Goal: Find specific page/section: Find specific page/section

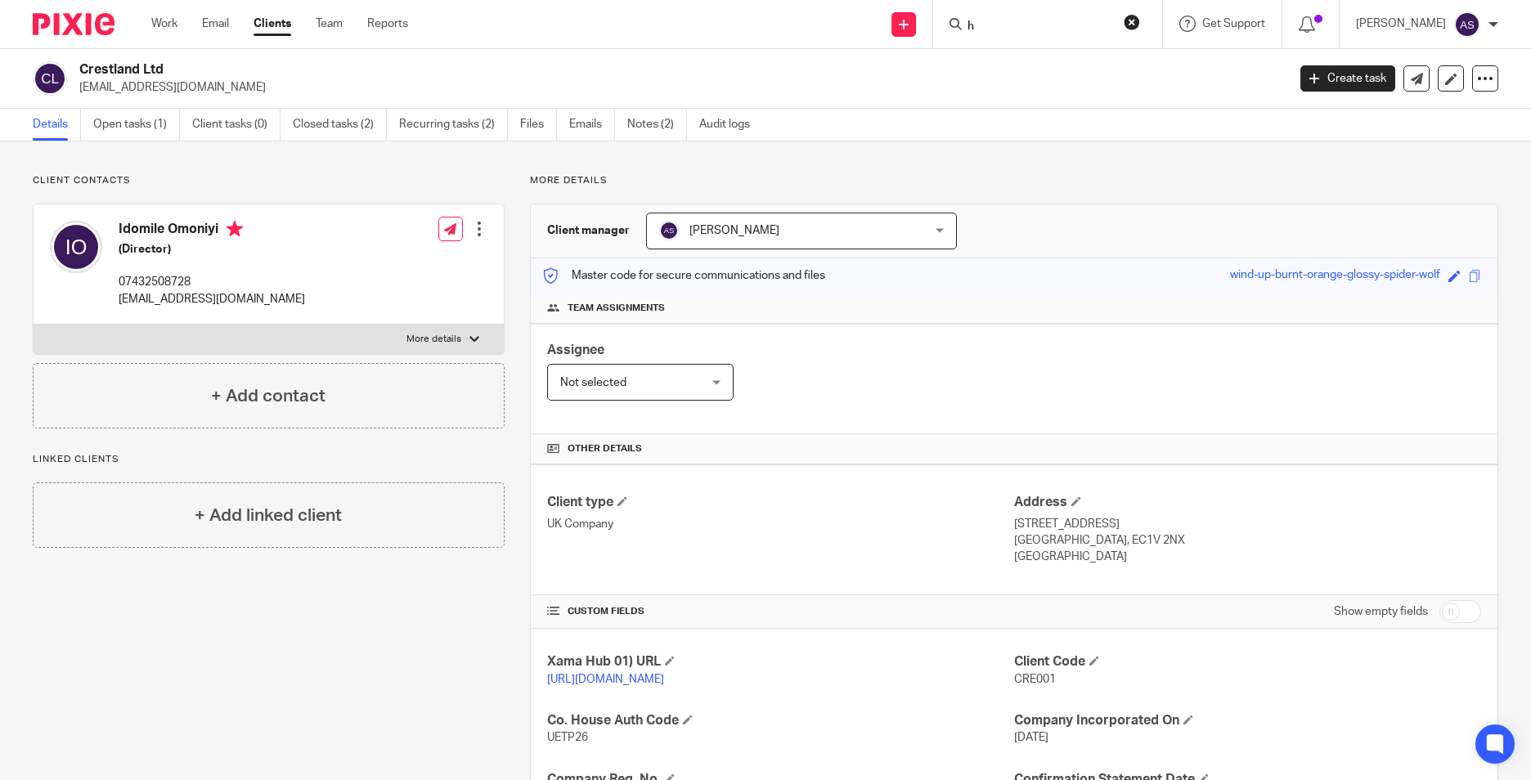
scroll to position [276, 0]
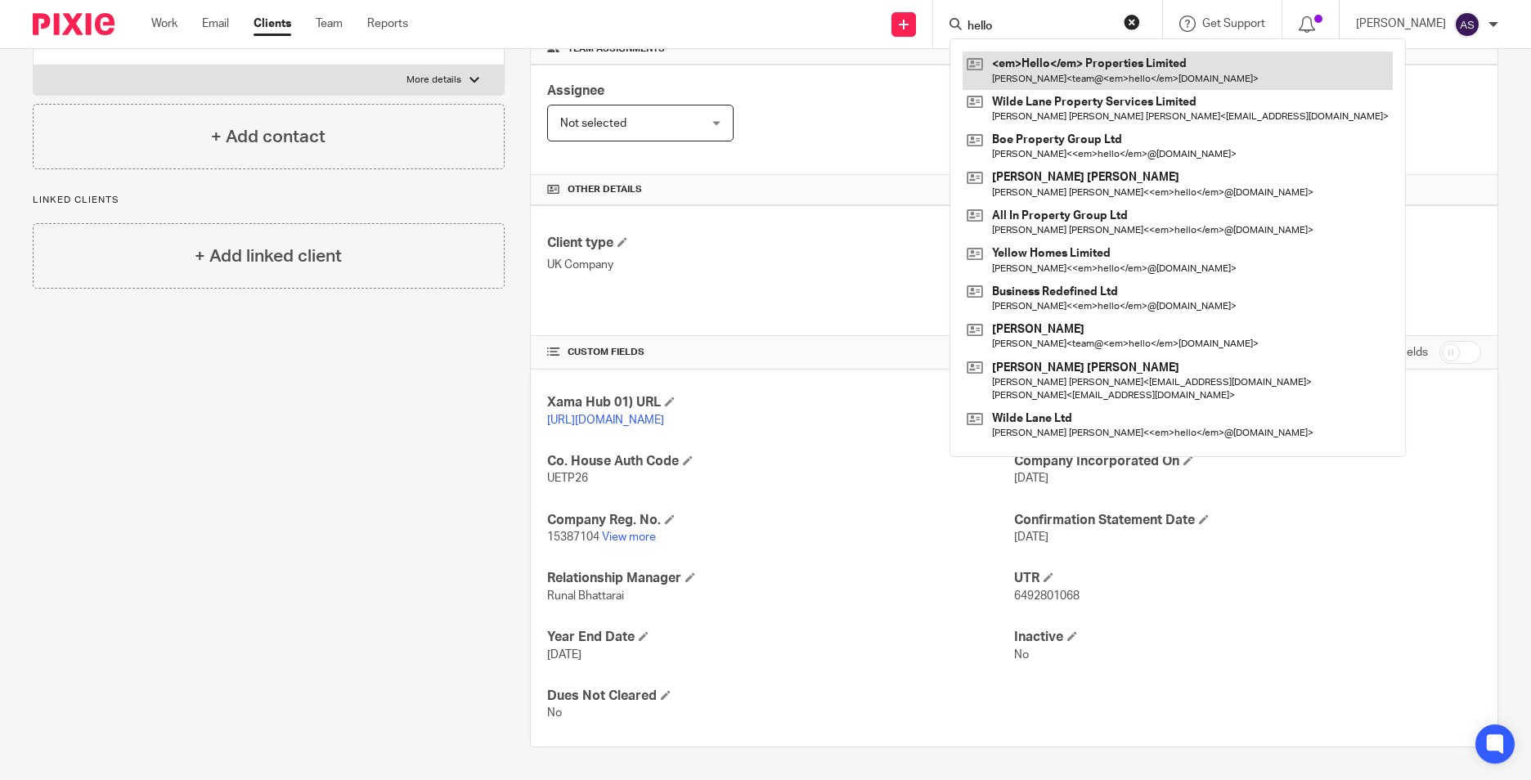
type input "hello"
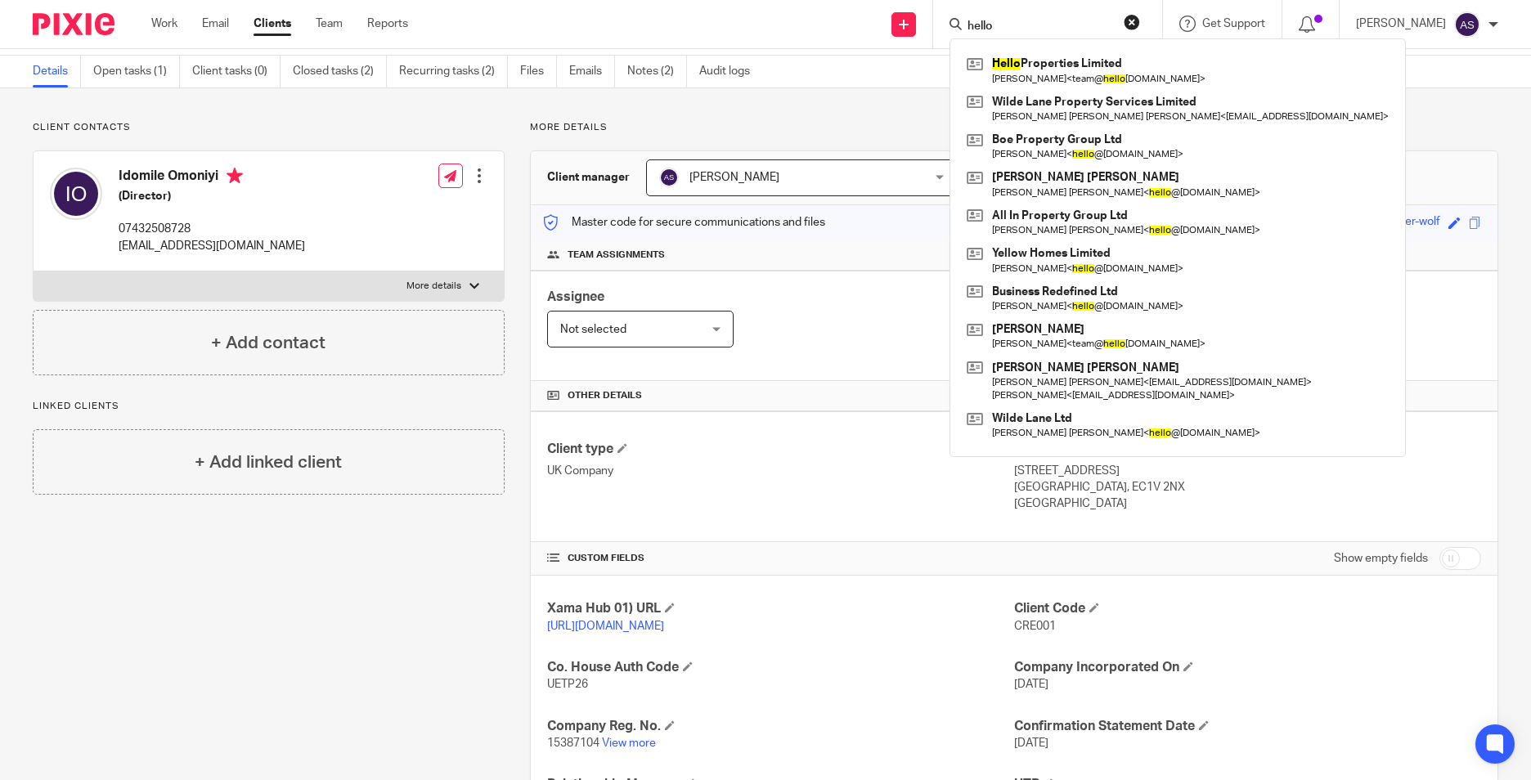
scroll to position [245, 0]
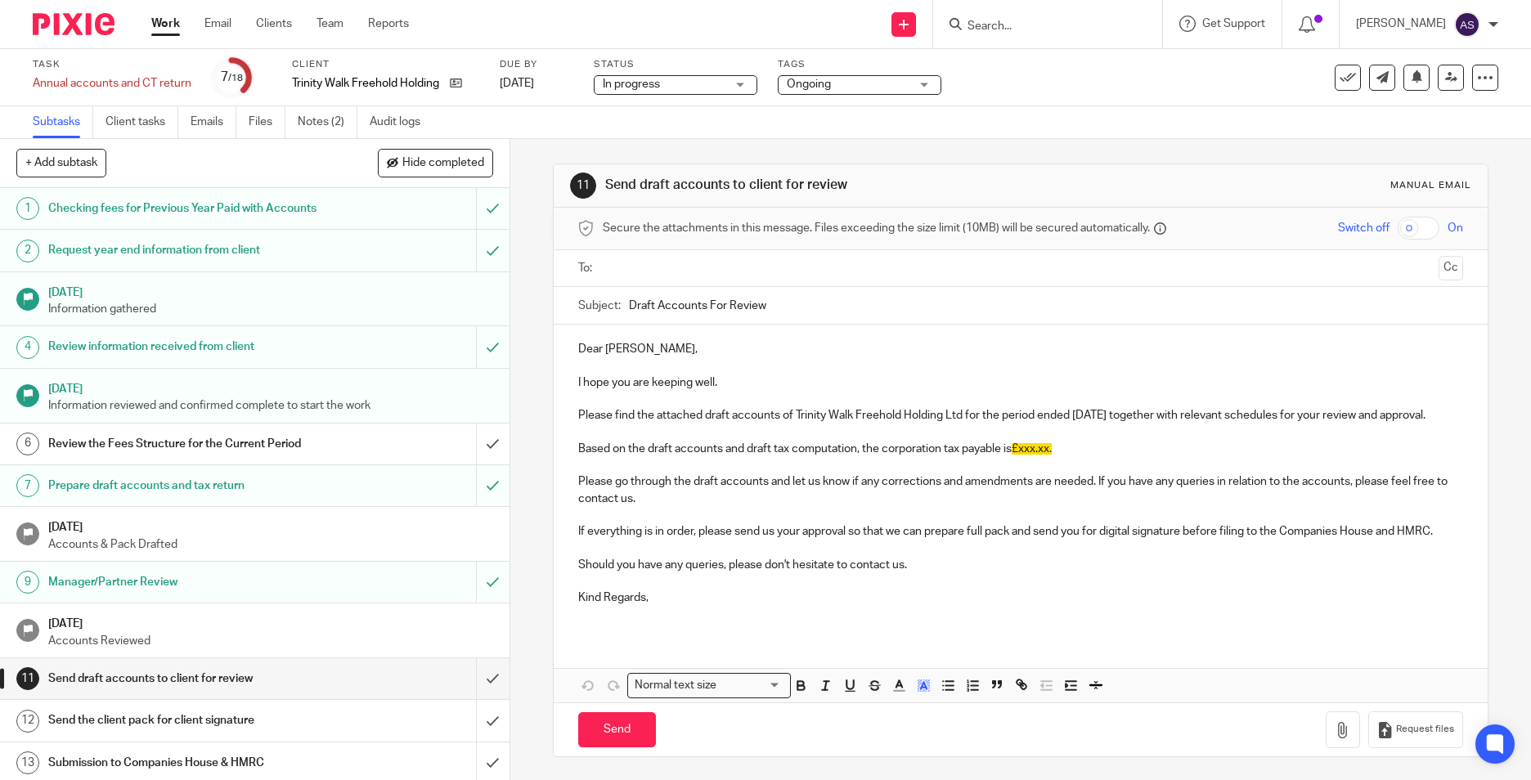
click at [1006, 37] on div at bounding box center [1047, 24] width 229 height 48
click at [1013, 29] on input "Search" at bounding box center [1039, 27] width 147 height 15
type input "JAZ PROP"
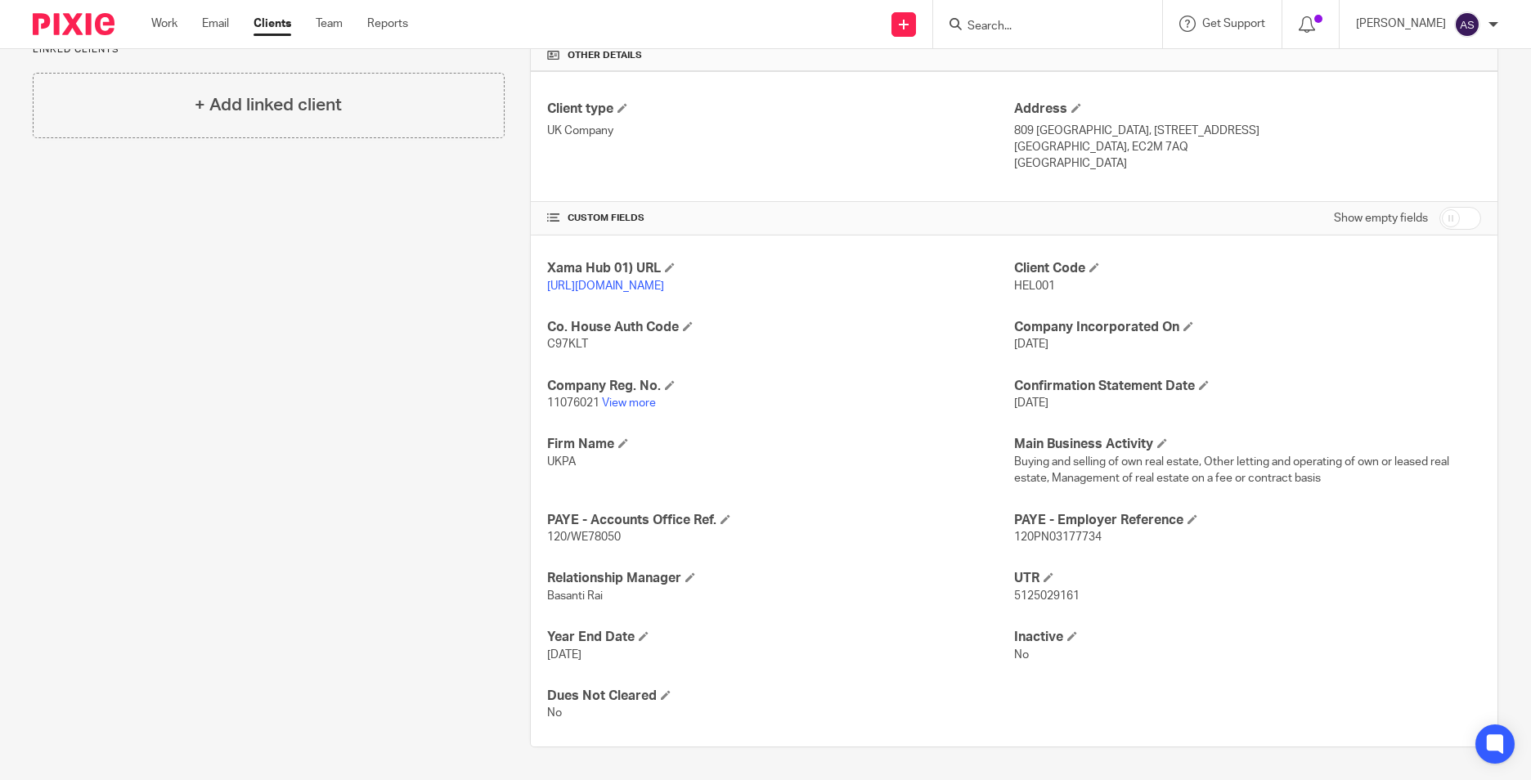
scroll to position [410, 0]
click at [1050, 603] on p "5125029161" at bounding box center [1247, 596] width 467 height 16
copy span "5125029161"
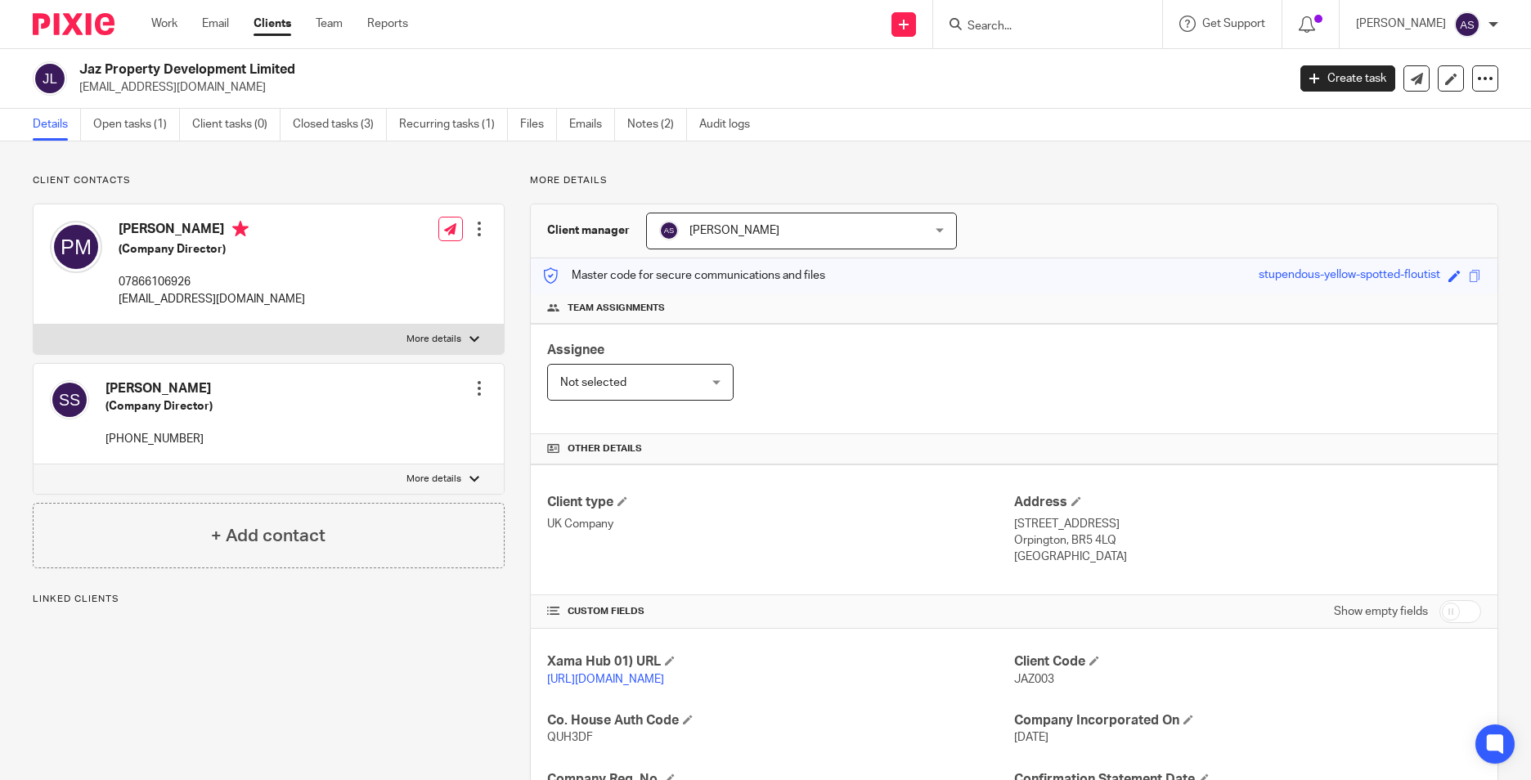
scroll to position [276, 0]
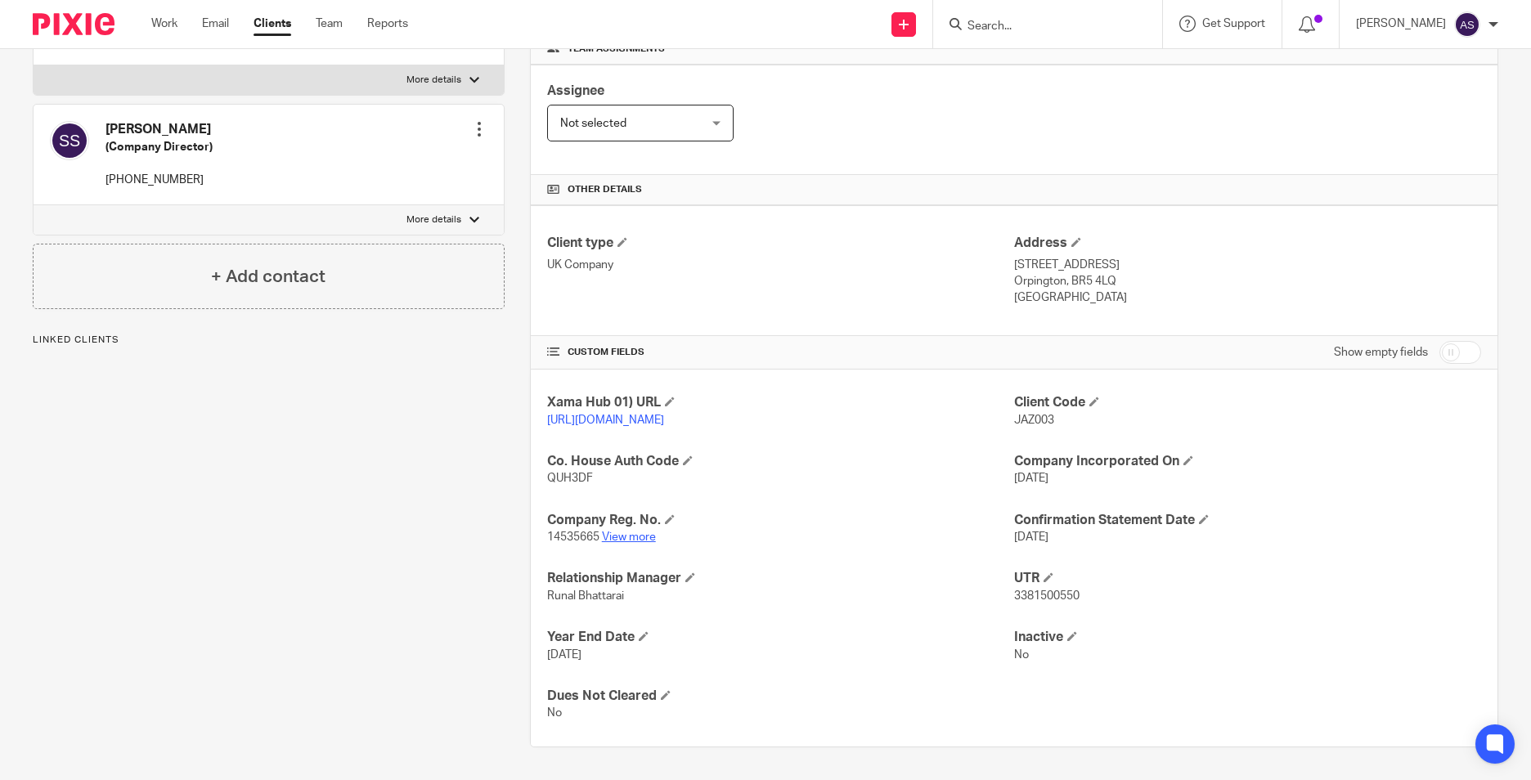
click at [643, 541] on link "View more" at bounding box center [629, 537] width 54 height 11
